Goal: Navigation & Orientation: Understand site structure

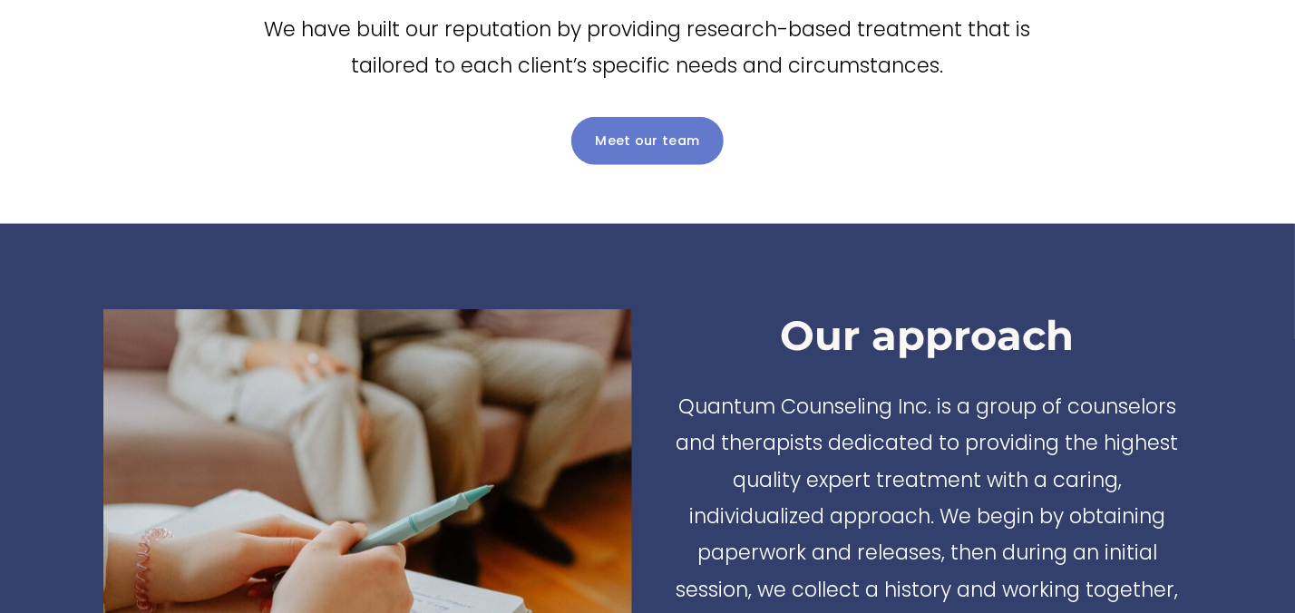
scroll to position [822, 0]
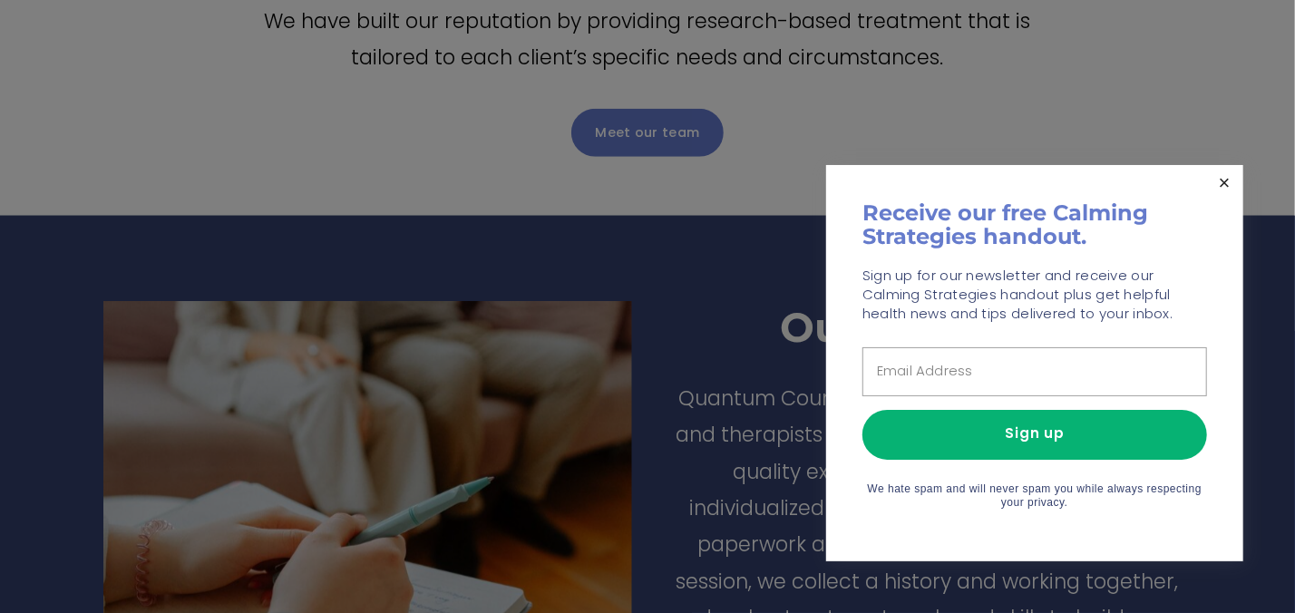
click at [1227, 188] on link "Close" at bounding box center [1225, 184] width 32 height 32
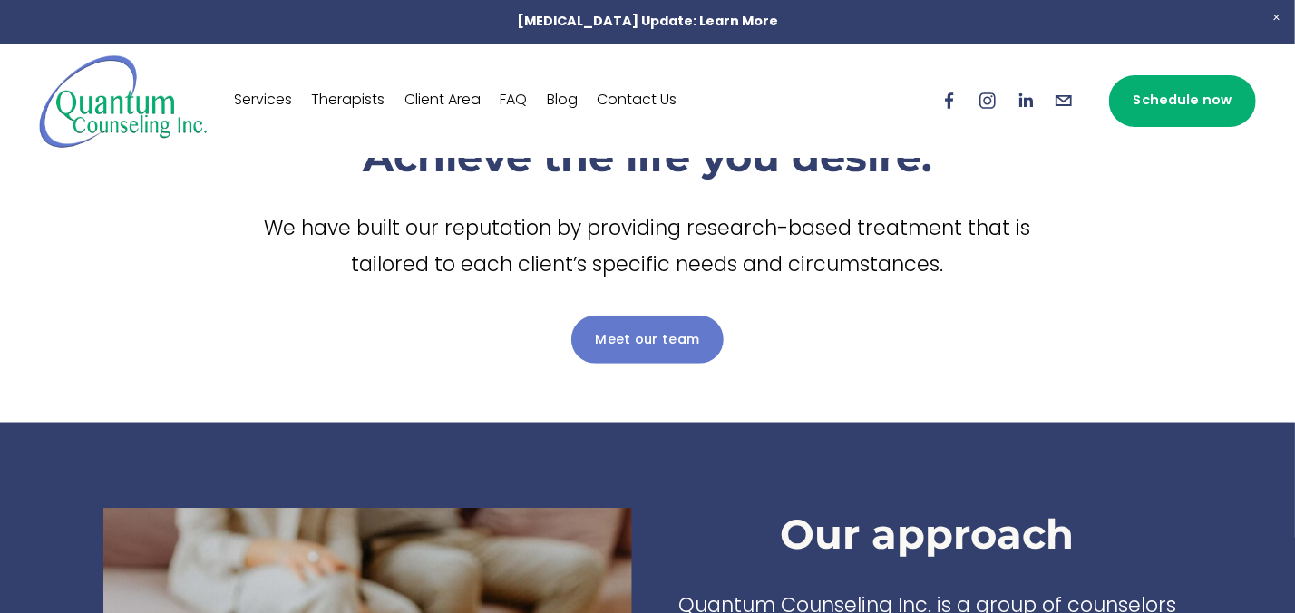
scroll to position [593, 0]
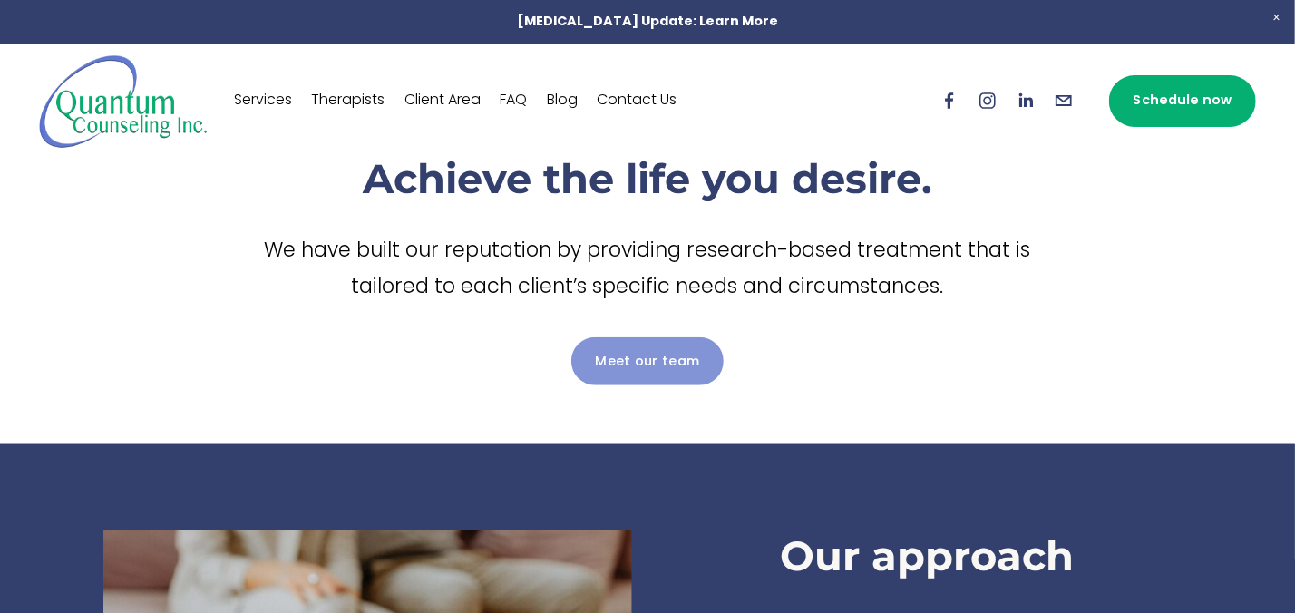
click at [656, 354] on link "Meet our team" at bounding box center [647, 361] width 152 height 48
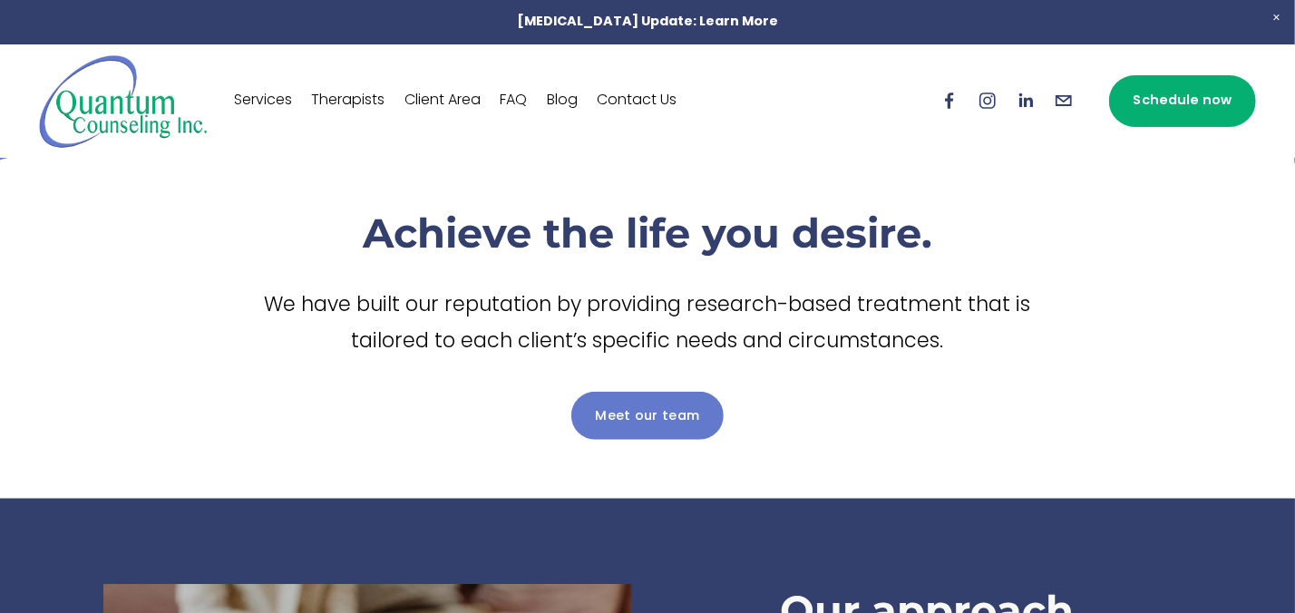
scroll to position [527, 0]
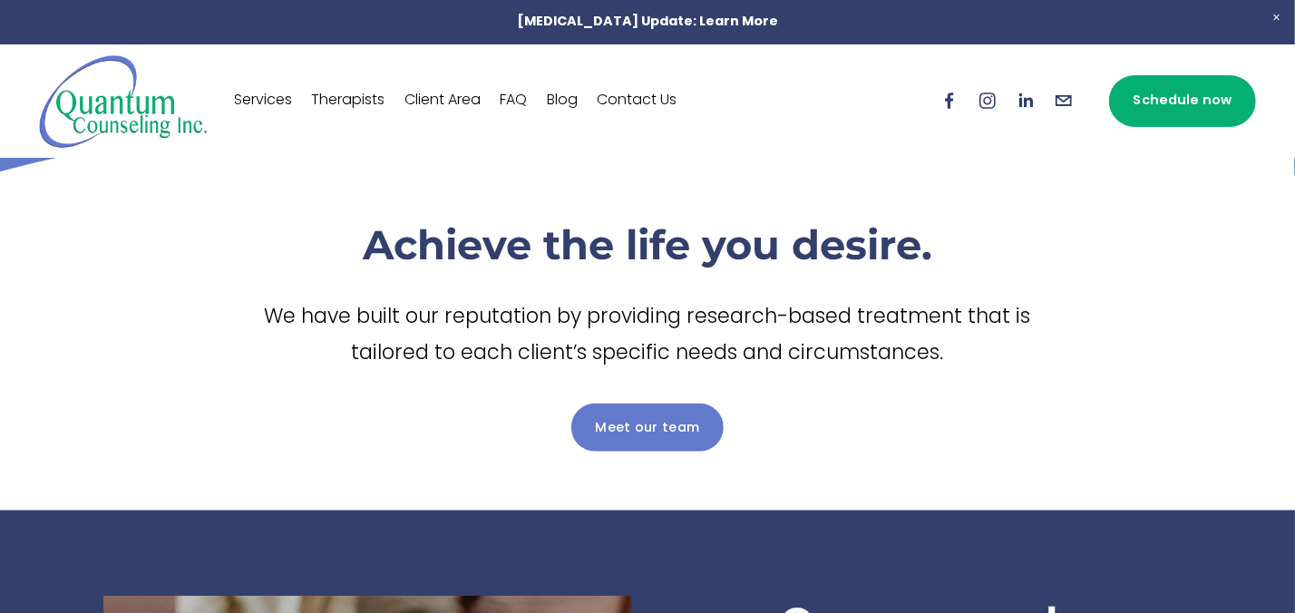
click at [241, 105] on link "Services" at bounding box center [263, 100] width 58 height 29
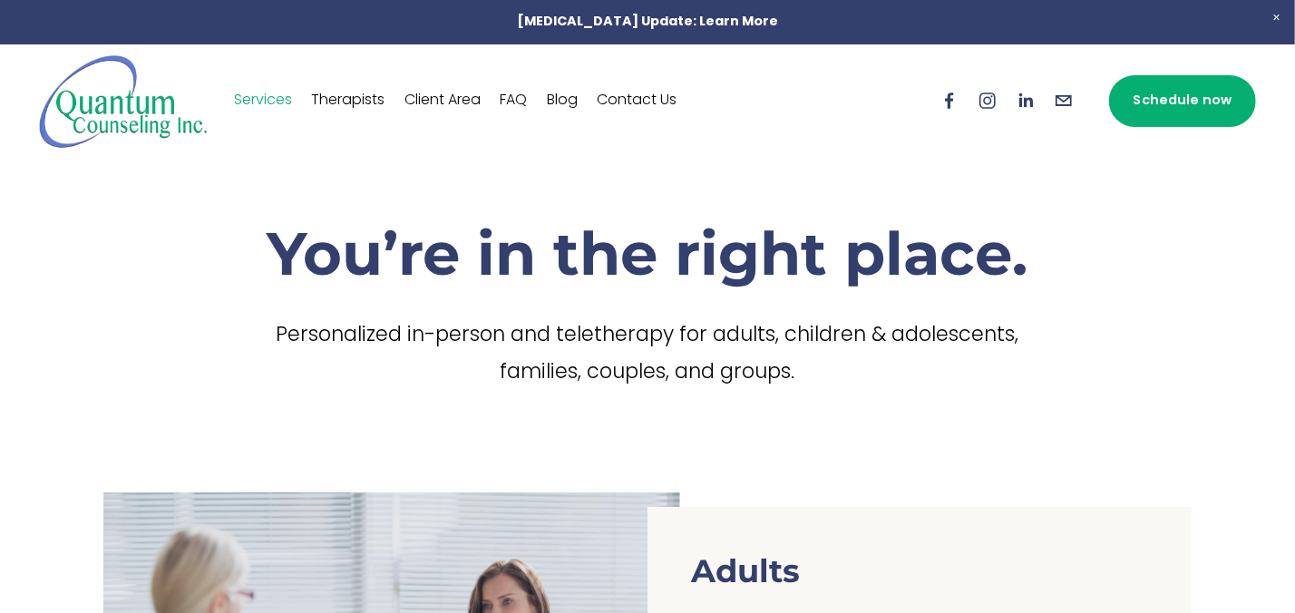
click at [347, 98] on link "Therapists" at bounding box center [347, 100] width 73 height 29
click at [437, 104] on link "Client Area" at bounding box center [442, 100] width 76 height 29
click at [519, 102] on link "FAQ" at bounding box center [513, 100] width 27 height 29
click at [953, 109] on use "Facebook" at bounding box center [950, 101] width 8 height 16
click at [435, 102] on link "Client Area" at bounding box center [442, 100] width 76 height 29
